Goal: Task Accomplishment & Management: Manage account settings

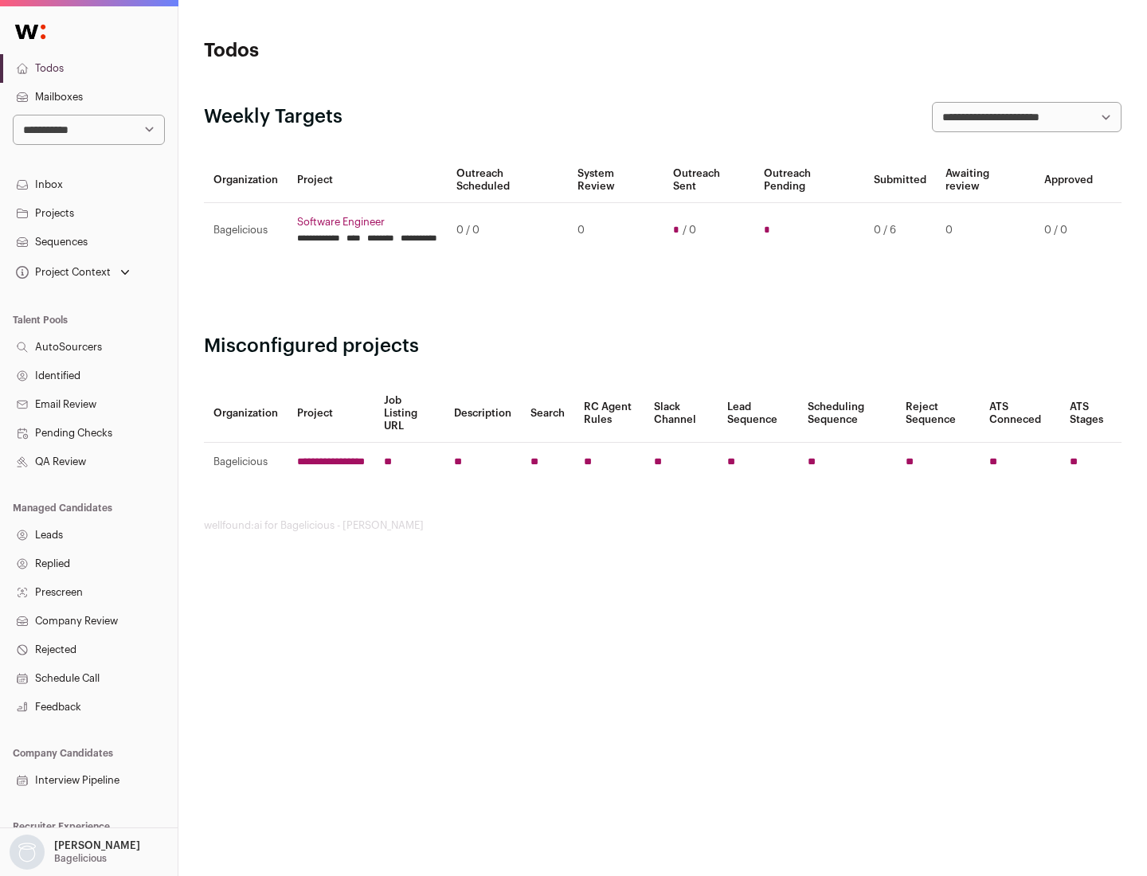
click at [88, 213] on link "Projects" at bounding box center [89, 213] width 178 height 29
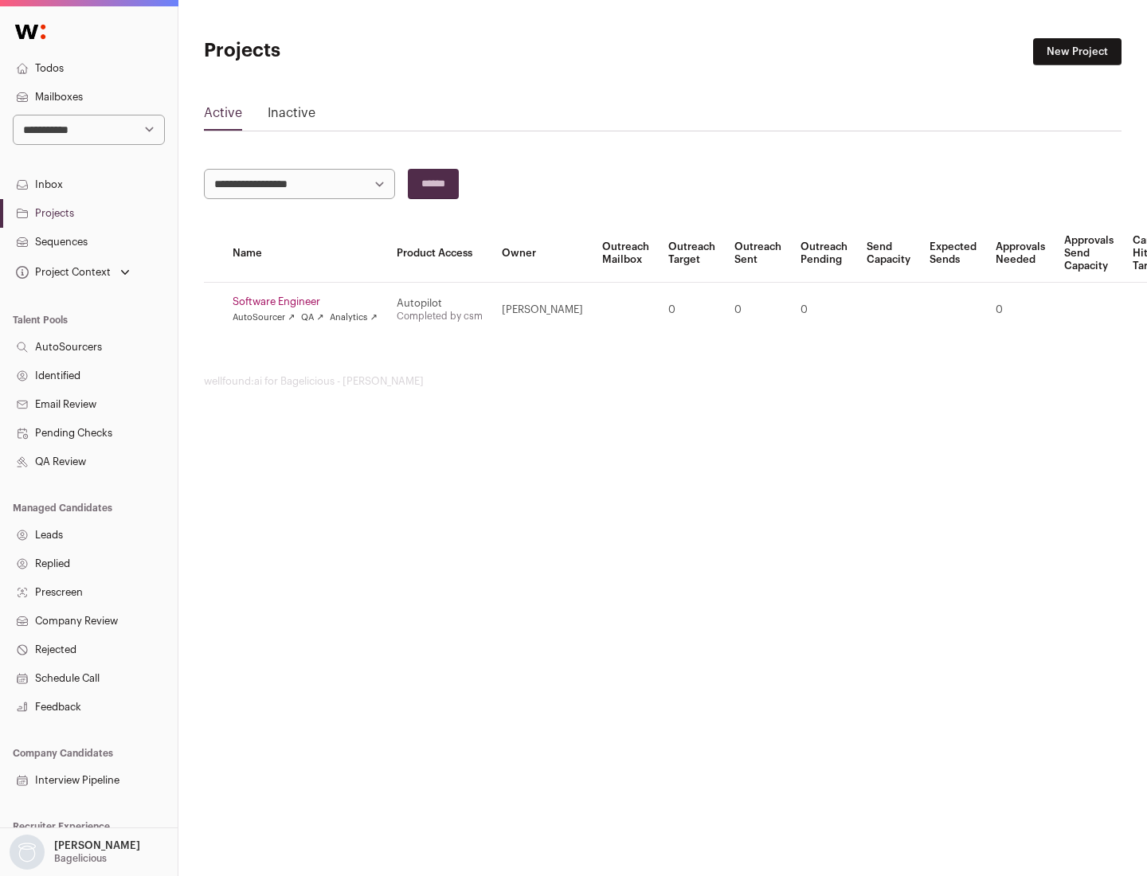
click at [310, 302] on link "Software Engineer" at bounding box center [305, 302] width 145 height 13
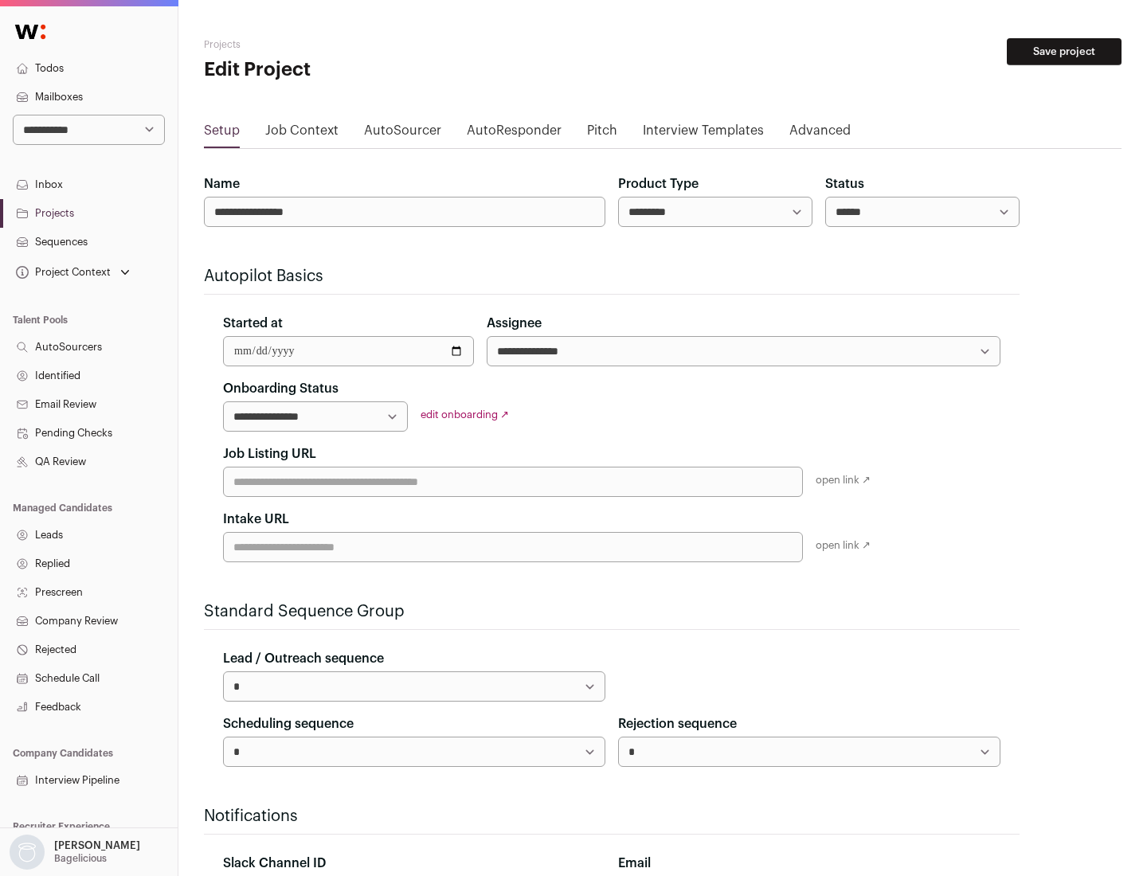
click at [1064, 52] on button "Save project" at bounding box center [1064, 51] width 115 height 27
